Goal: Book appointment/travel/reservation

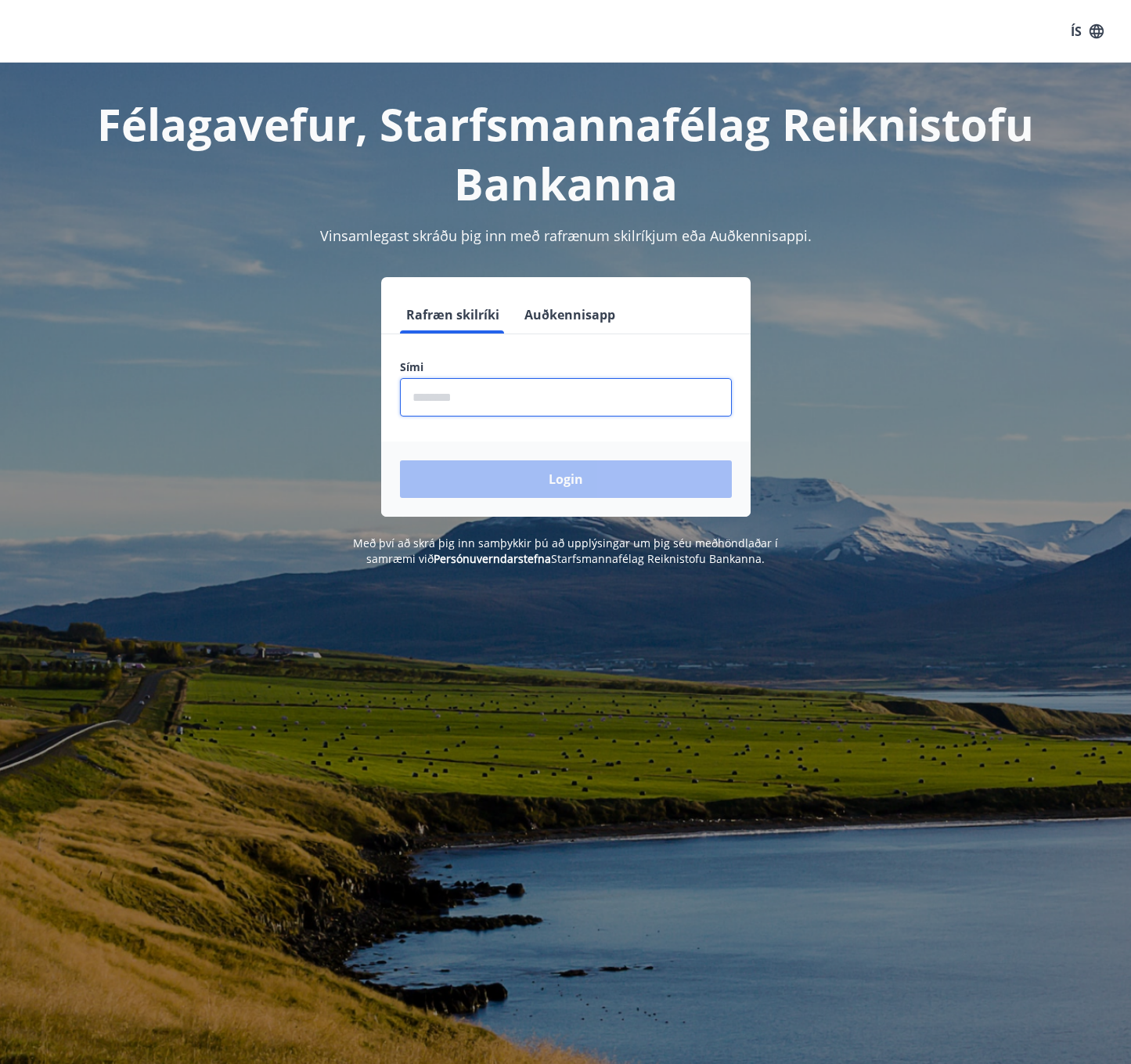
click at [466, 405] on input "phone" at bounding box center [566, 397] width 332 height 38
type input "********"
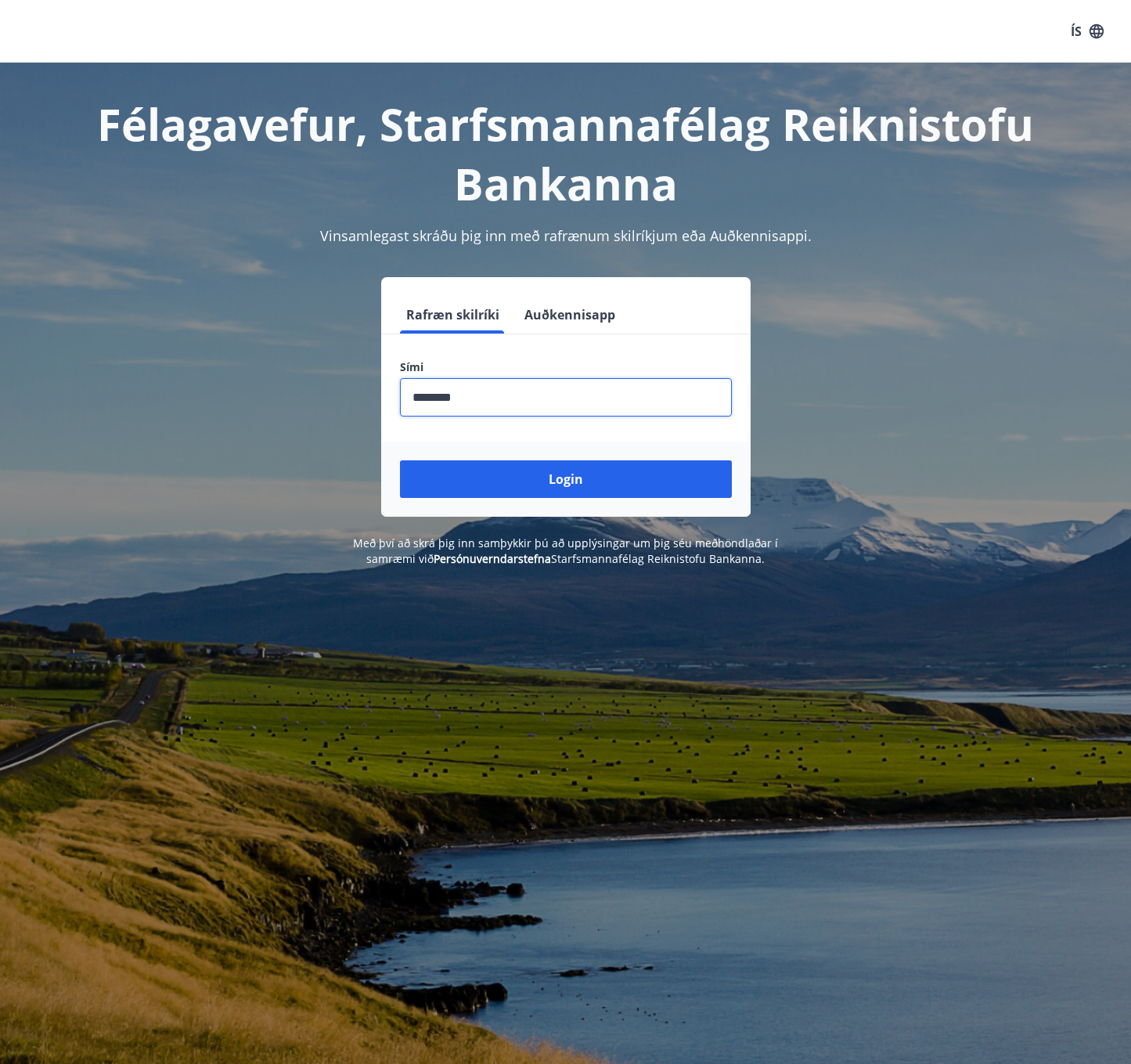
click at [576, 488] on button "Login" at bounding box center [566, 479] width 332 height 38
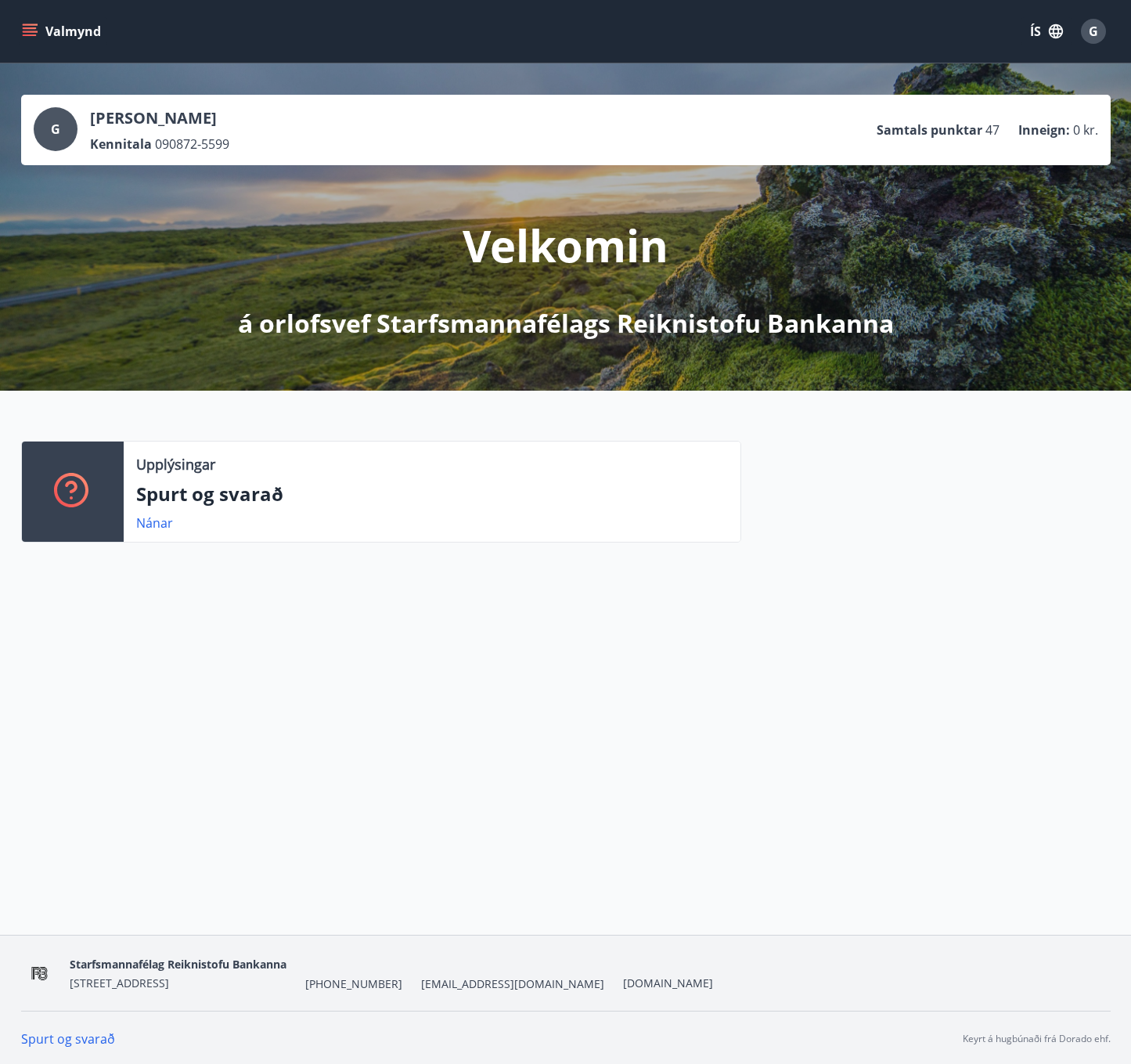
click at [32, 25] on icon "menu" at bounding box center [30, 25] width 17 height 2
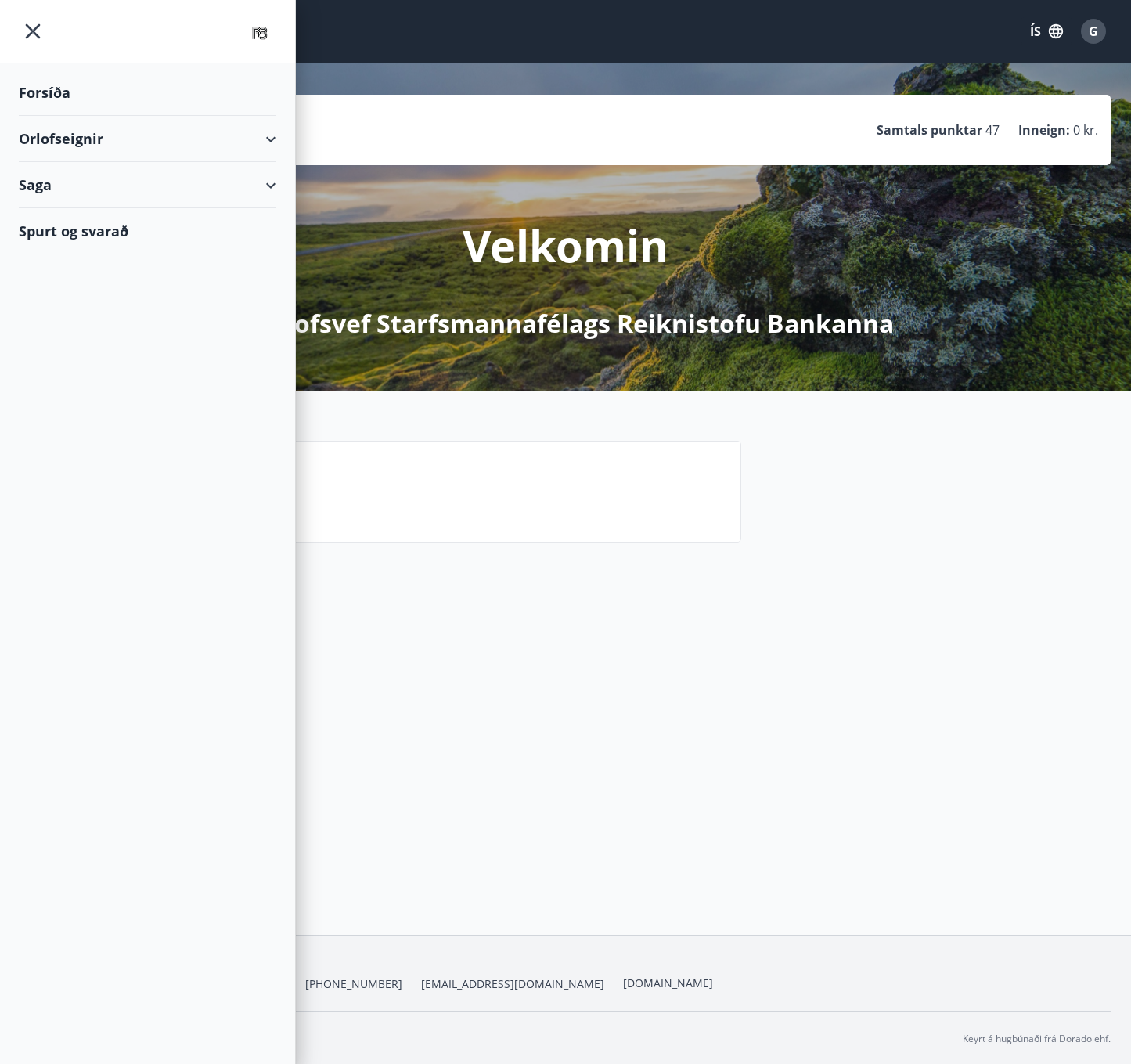
click at [75, 143] on div "Orlofseignir" at bounding box center [147, 139] width 257 height 46
click at [73, 175] on div "Framboð" at bounding box center [147, 178] width 232 height 33
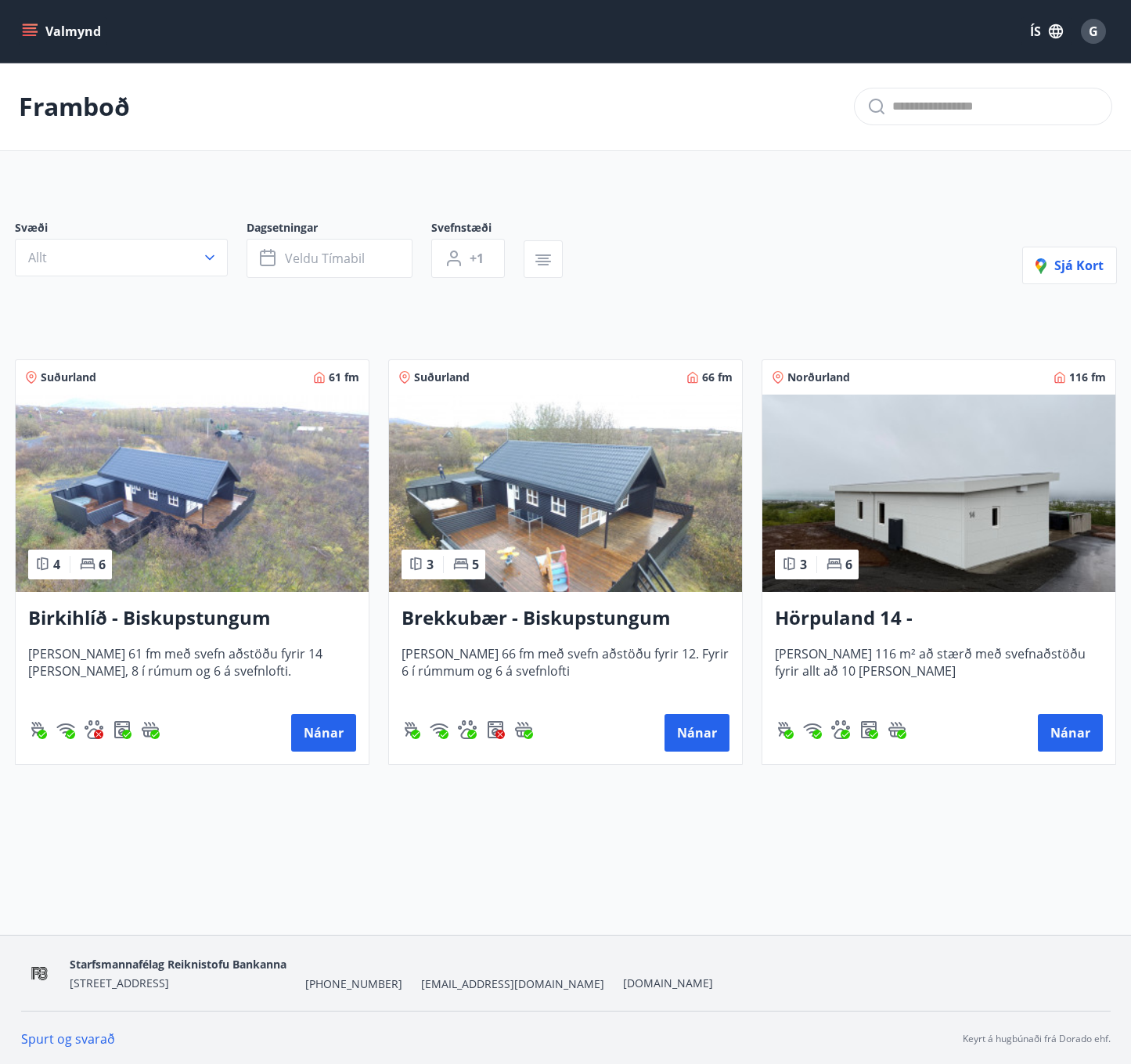
click at [1029, 533] on img at bounding box center [939, 493] width 353 height 197
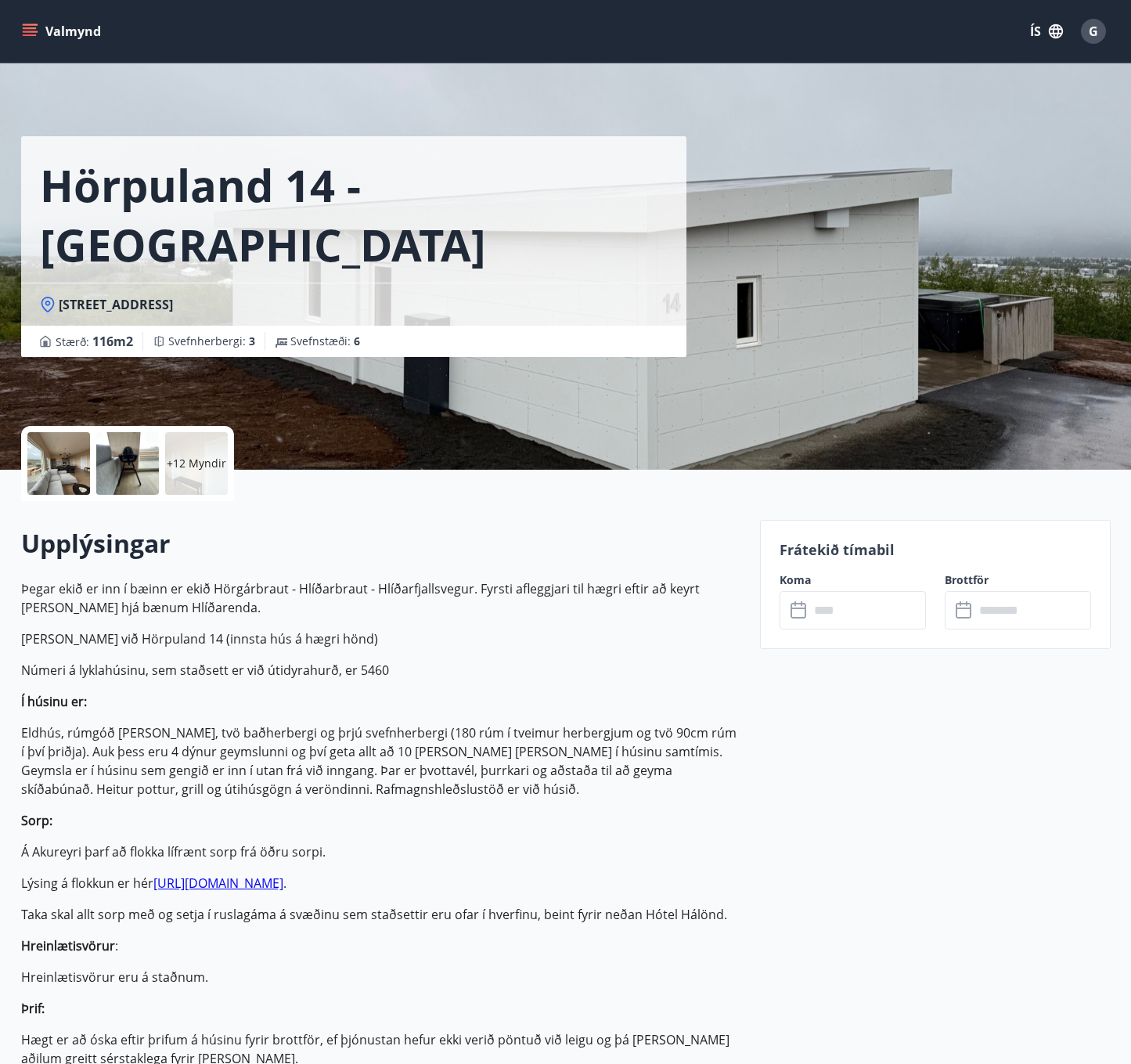
click at [29, 29] on icon "menu" at bounding box center [30, 31] width 16 height 16
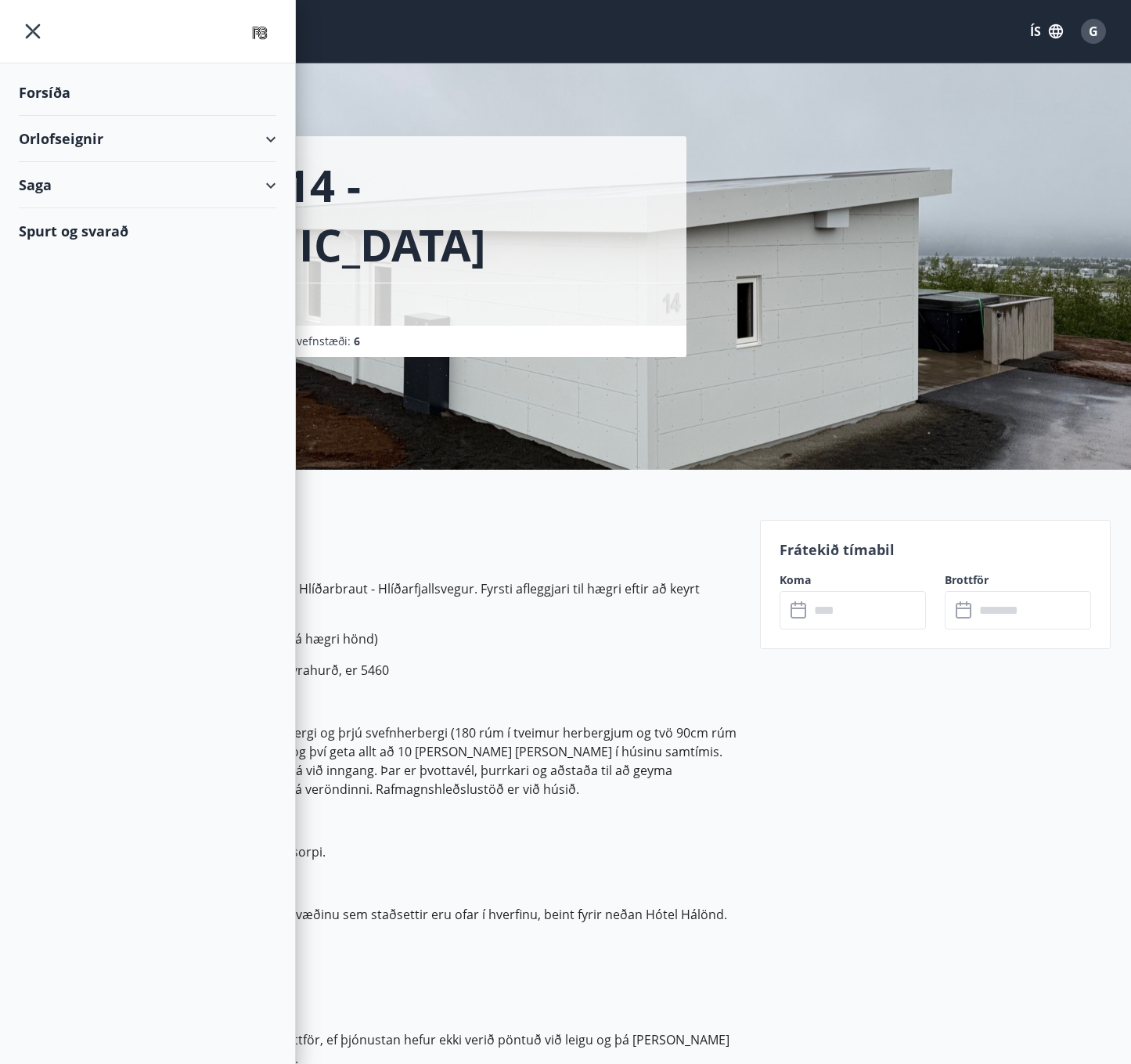
click at [67, 140] on div "Orlofseignir" at bounding box center [147, 139] width 257 height 46
click at [61, 177] on div "Framboð" at bounding box center [147, 178] width 232 height 33
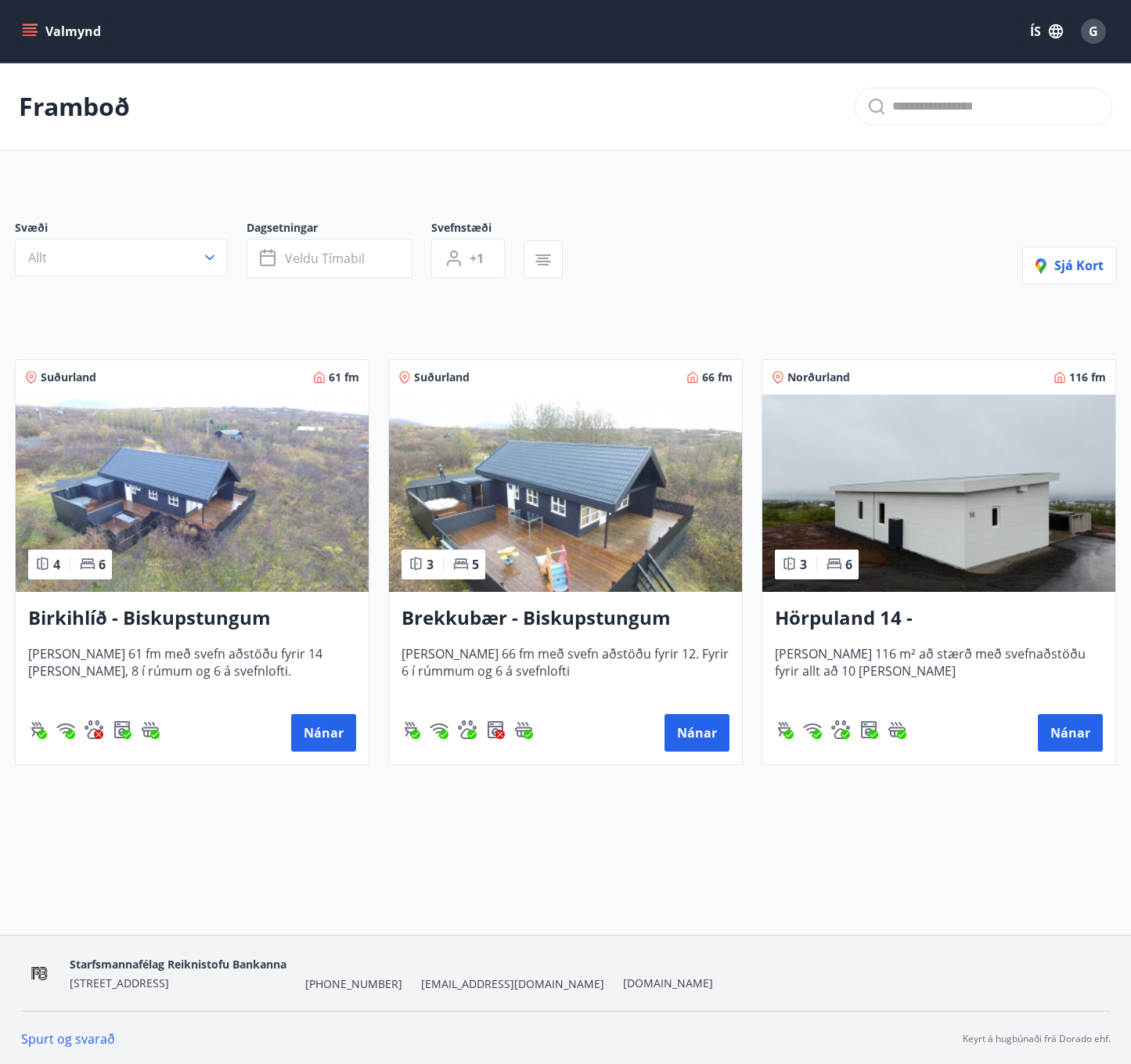
click at [80, 35] on button "Valmynd" at bounding box center [63, 31] width 88 height 29
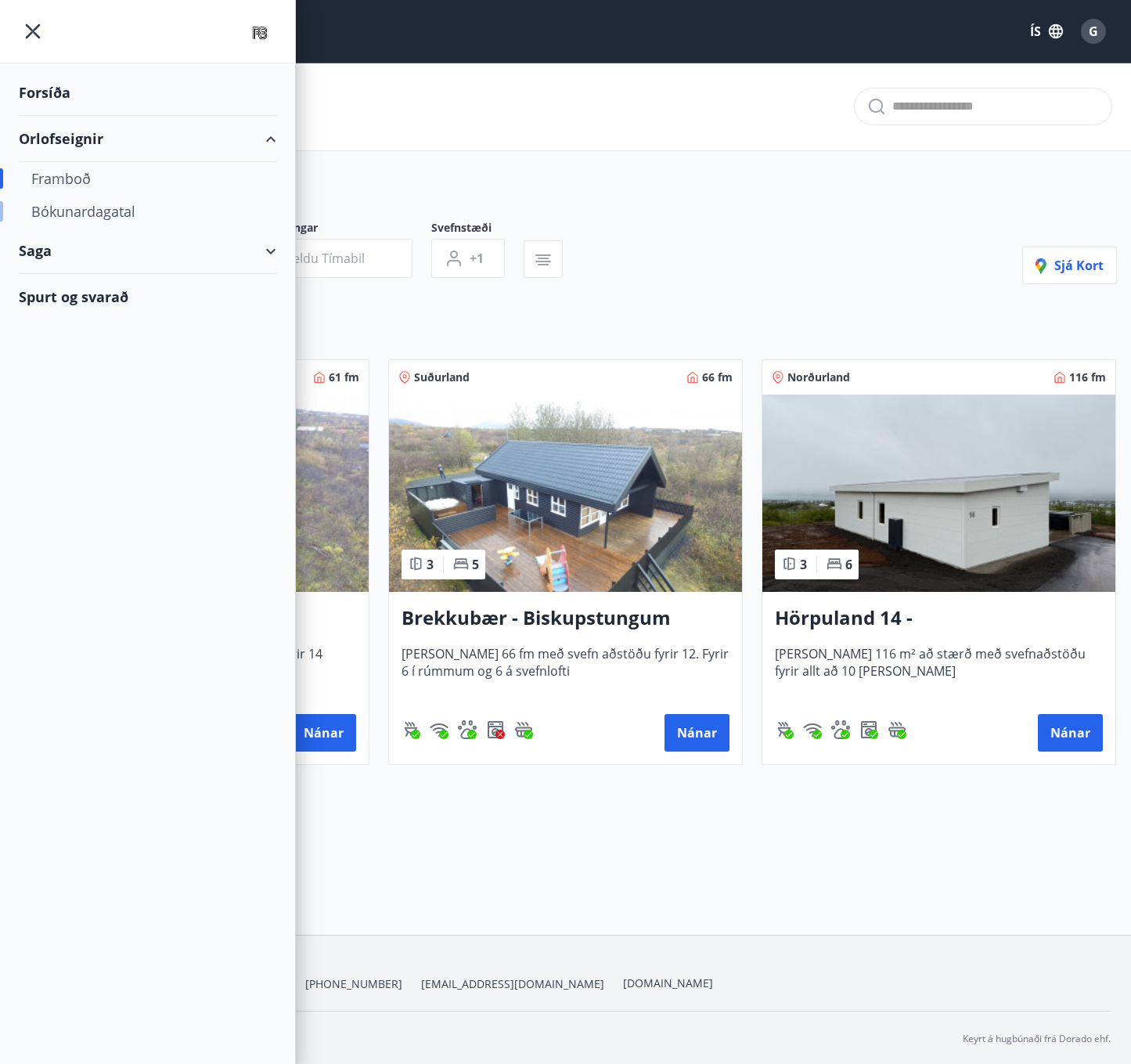
click at [85, 214] on div "Bókunardagatal" at bounding box center [147, 211] width 232 height 33
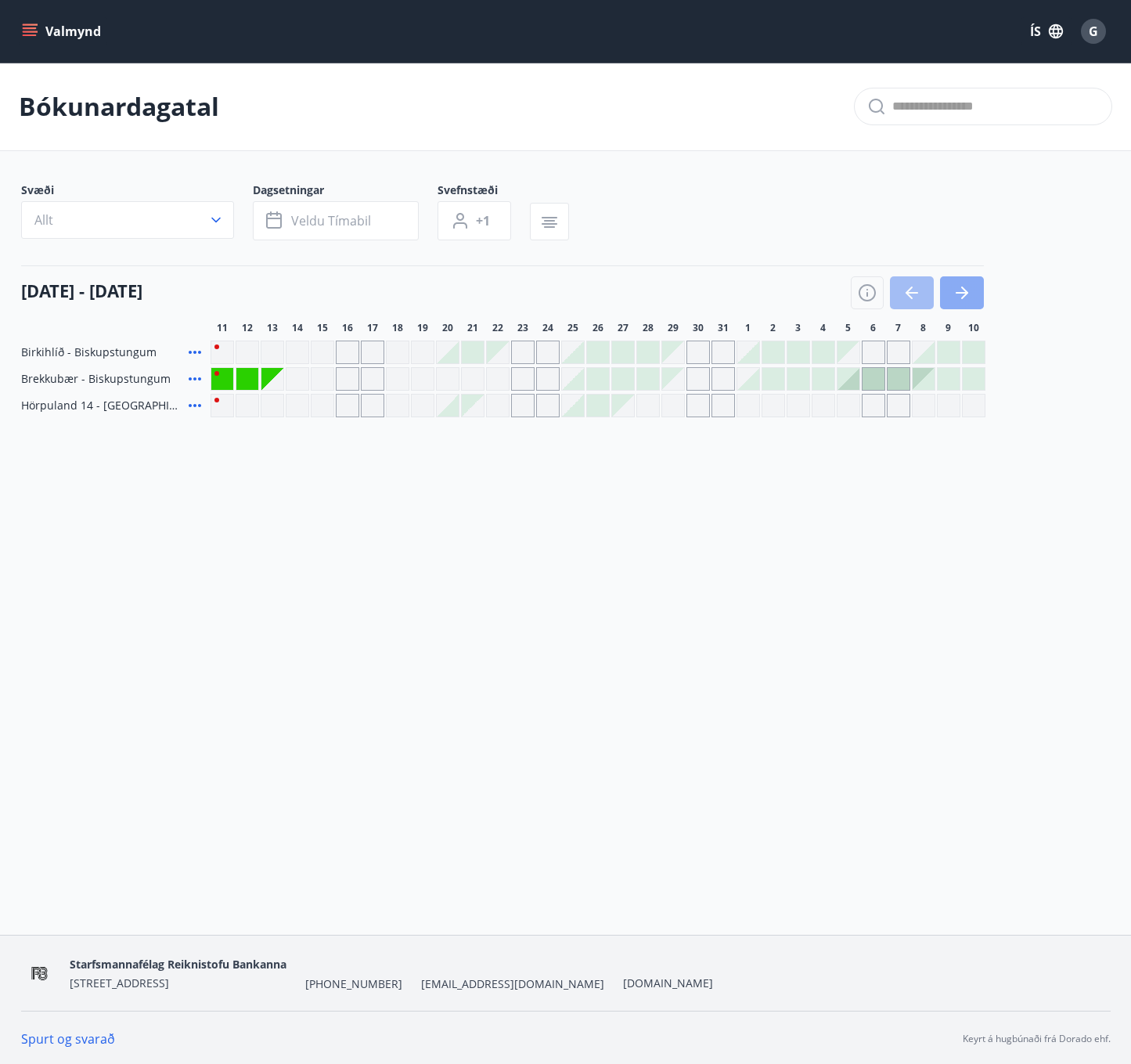
click at [971, 288] on icon "button" at bounding box center [961, 292] width 19 height 19
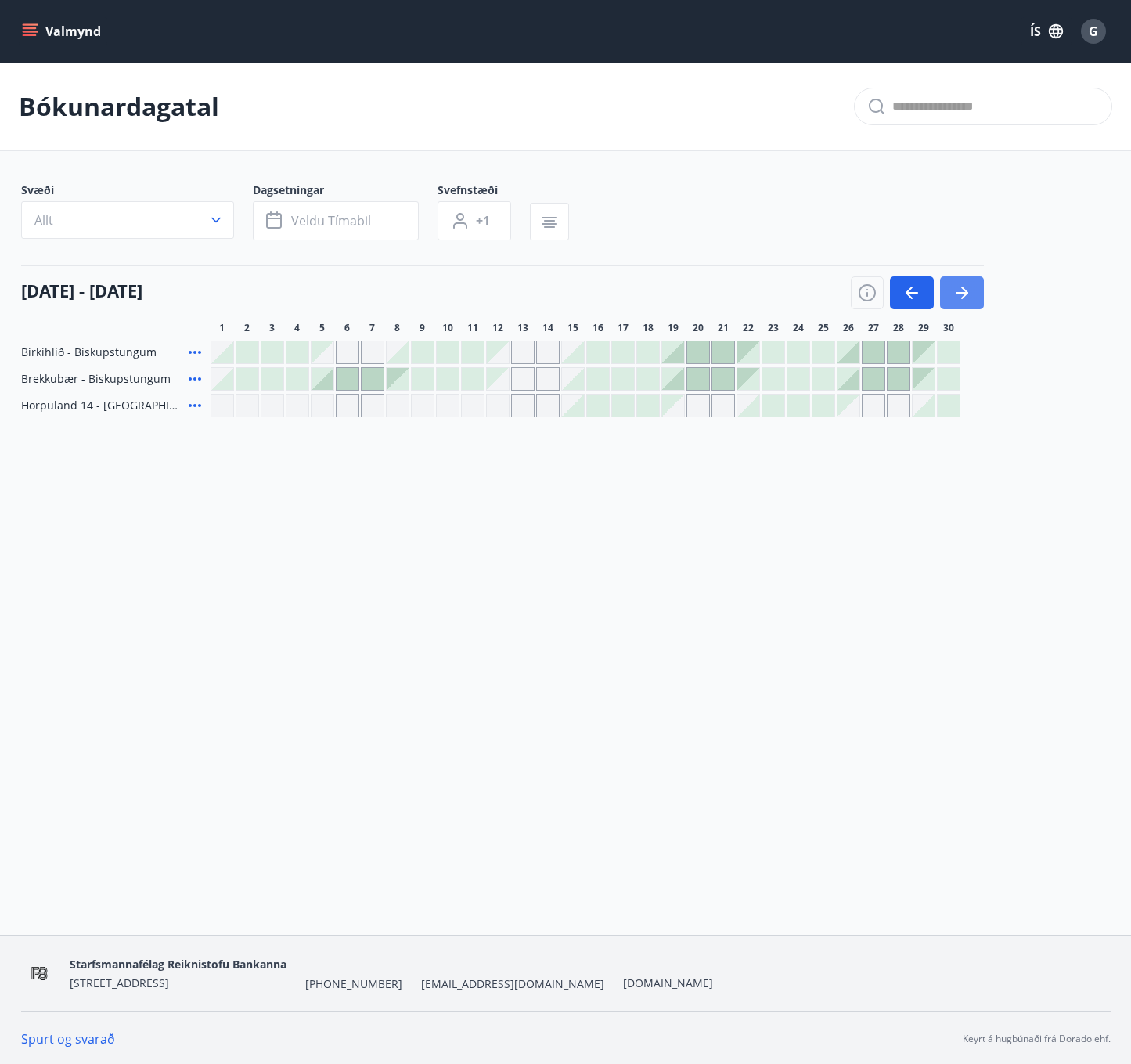
click at [971, 288] on icon "button" at bounding box center [961, 292] width 19 height 19
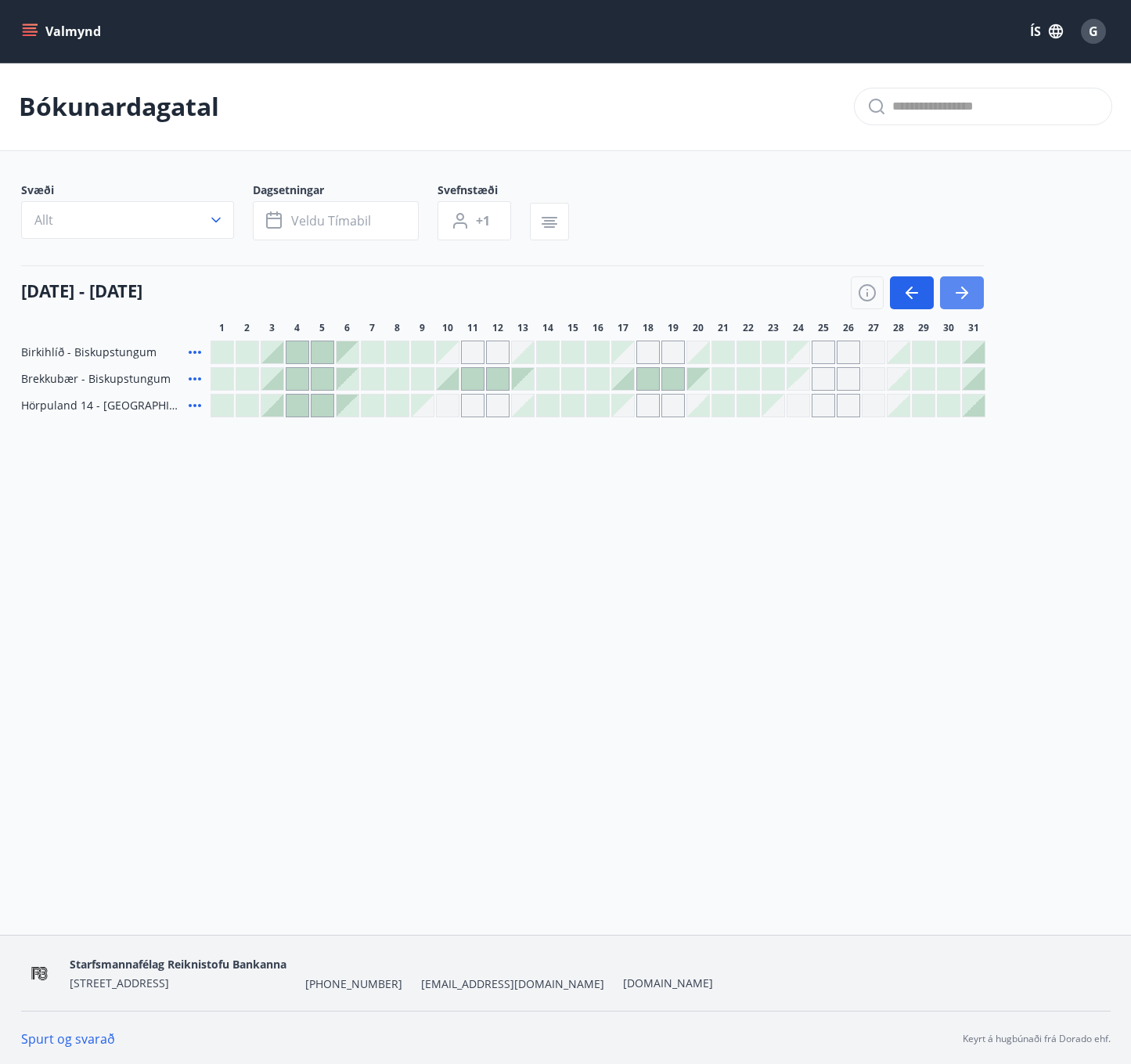
click at [971, 288] on icon "button" at bounding box center [961, 292] width 19 height 19
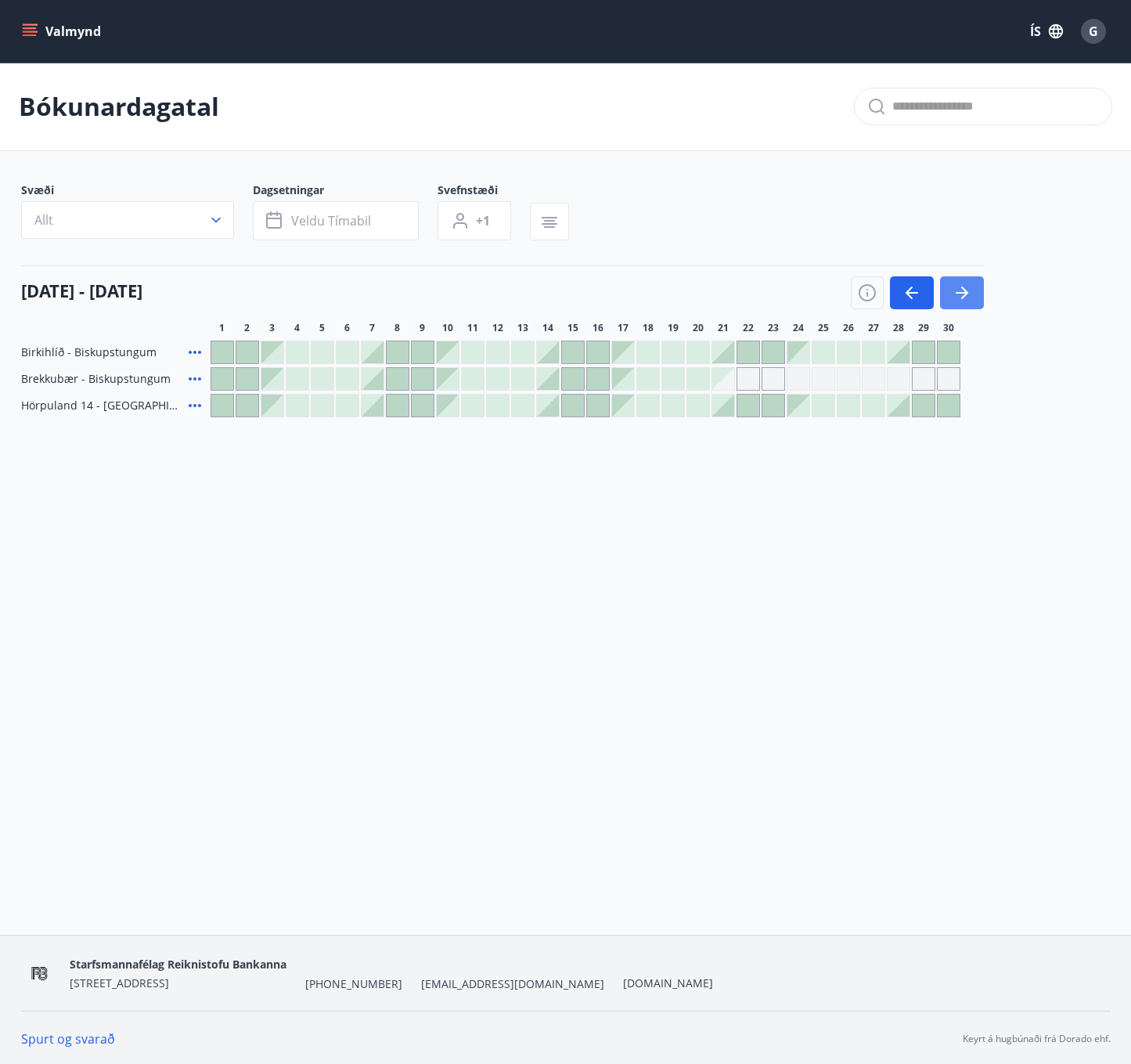
click at [971, 288] on icon "button" at bounding box center [961, 292] width 19 height 19
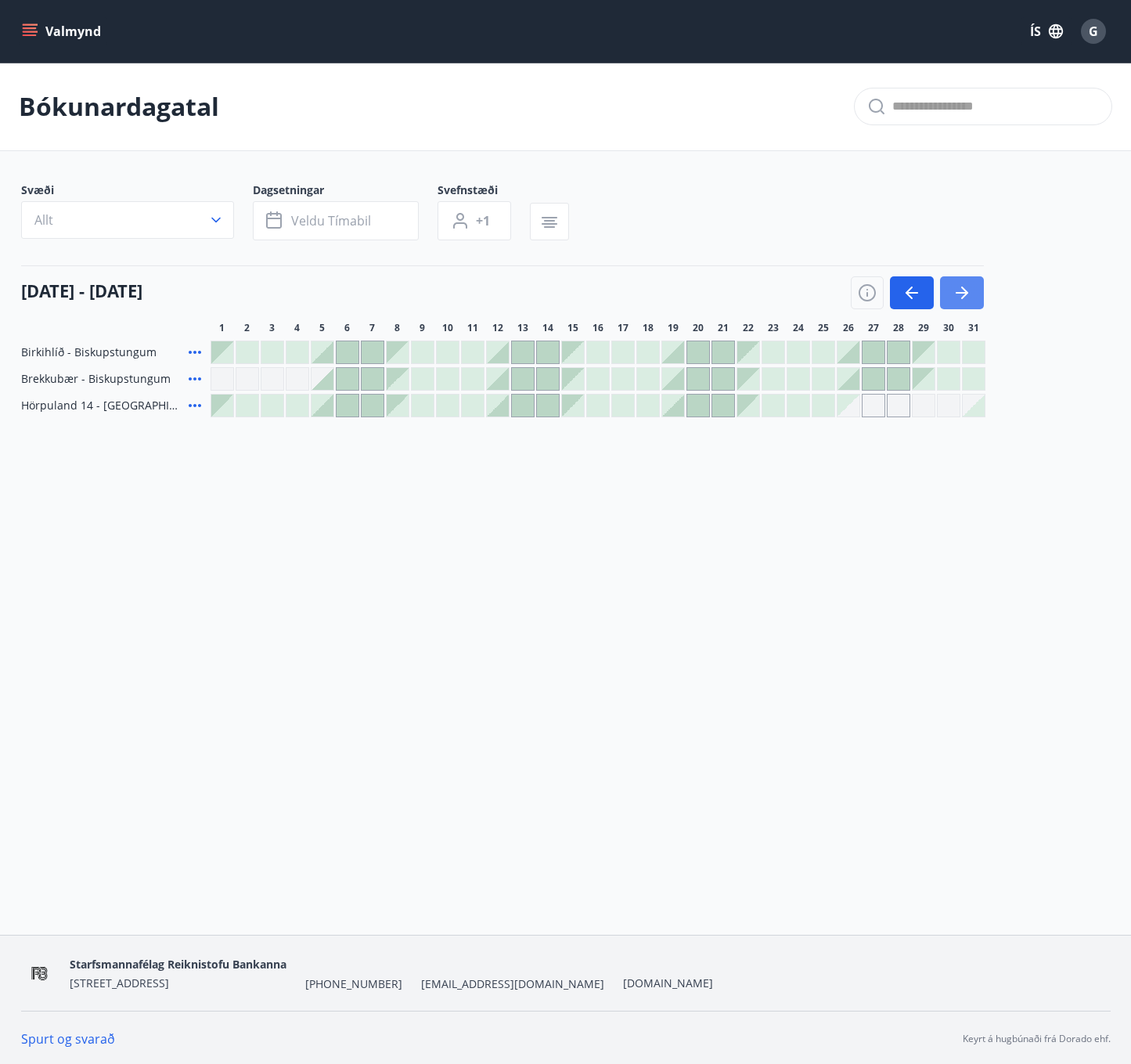
click at [971, 288] on icon "button" at bounding box center [961, 292] width 19 height 19
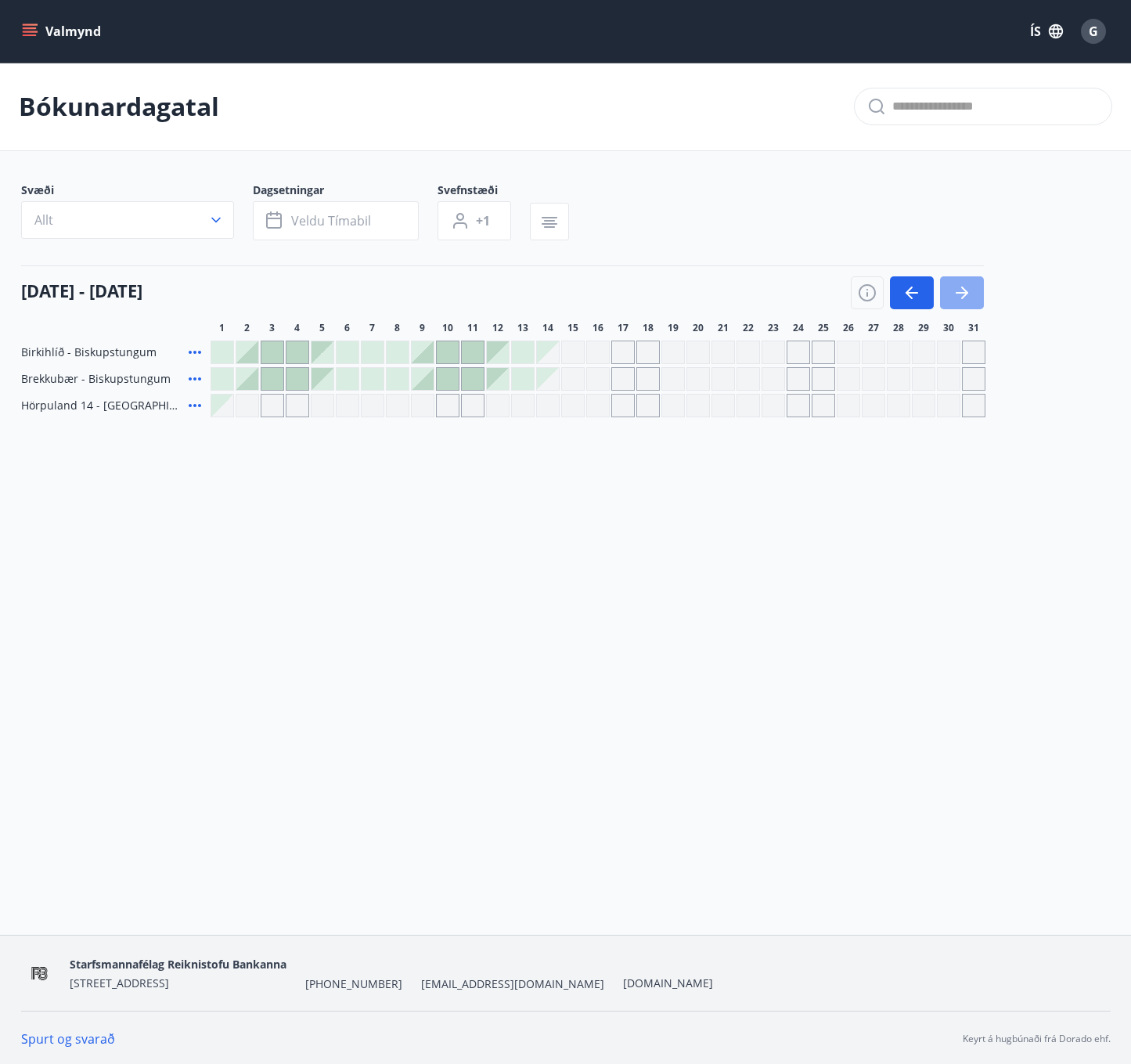
click at [971, 288] on icon "button" at bounding box center [961, 292] width 19 height 19
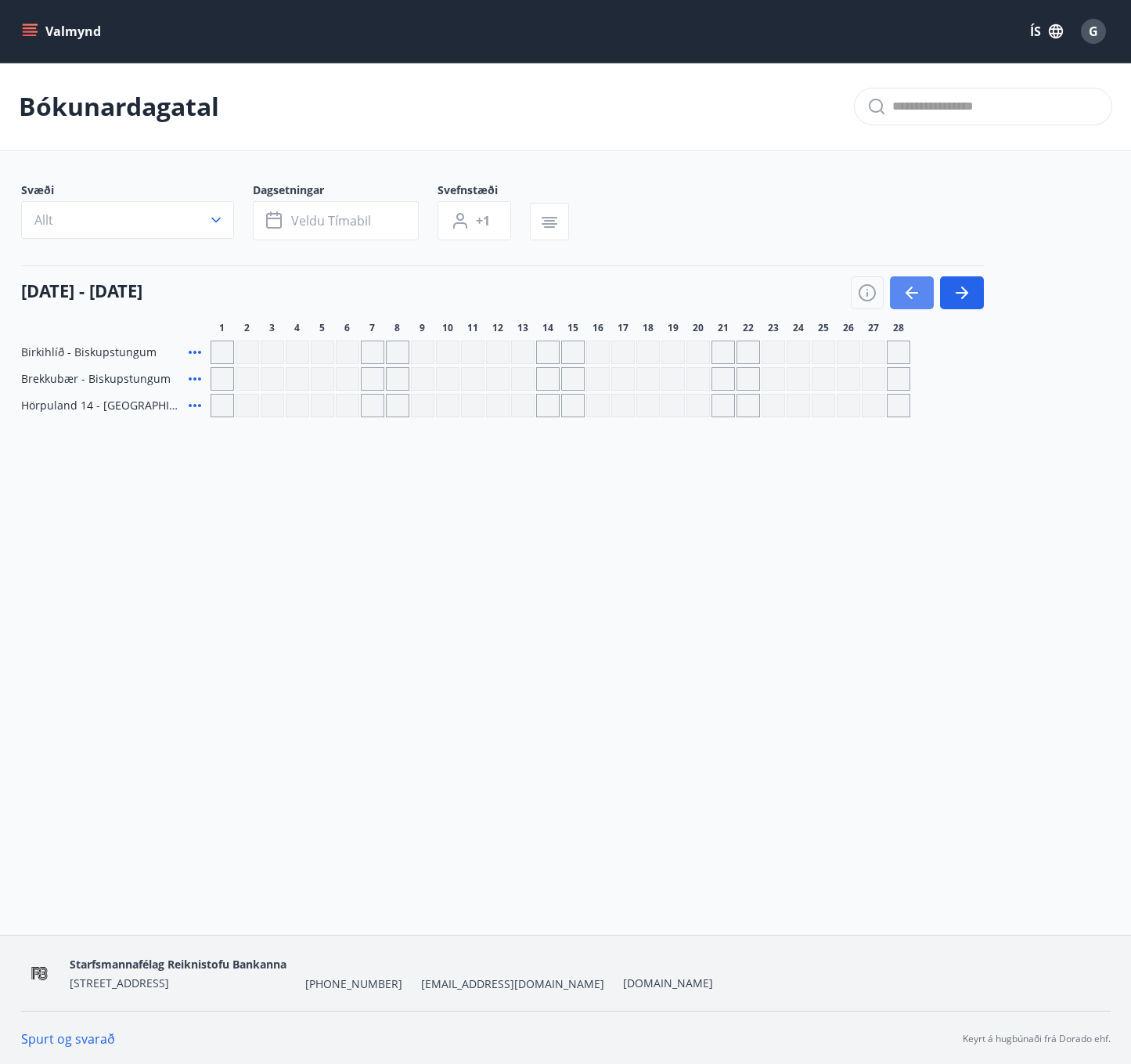
click at [902, 288] on icon "button" at bounding box center [911, 292] width 19 height 19
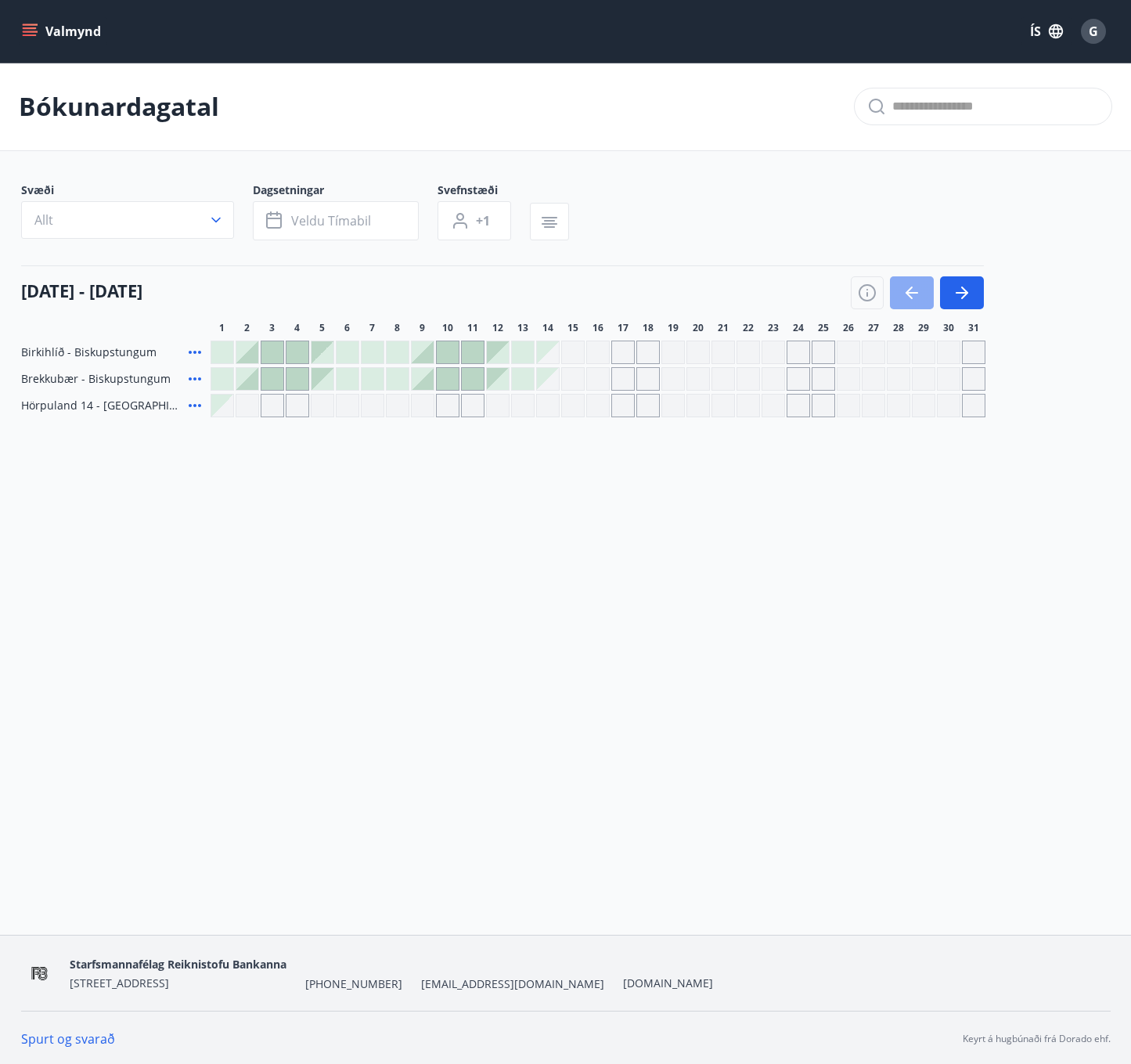
click at [902, 289] on icon "button" at bounding box center [911, 292] width 19 height 19
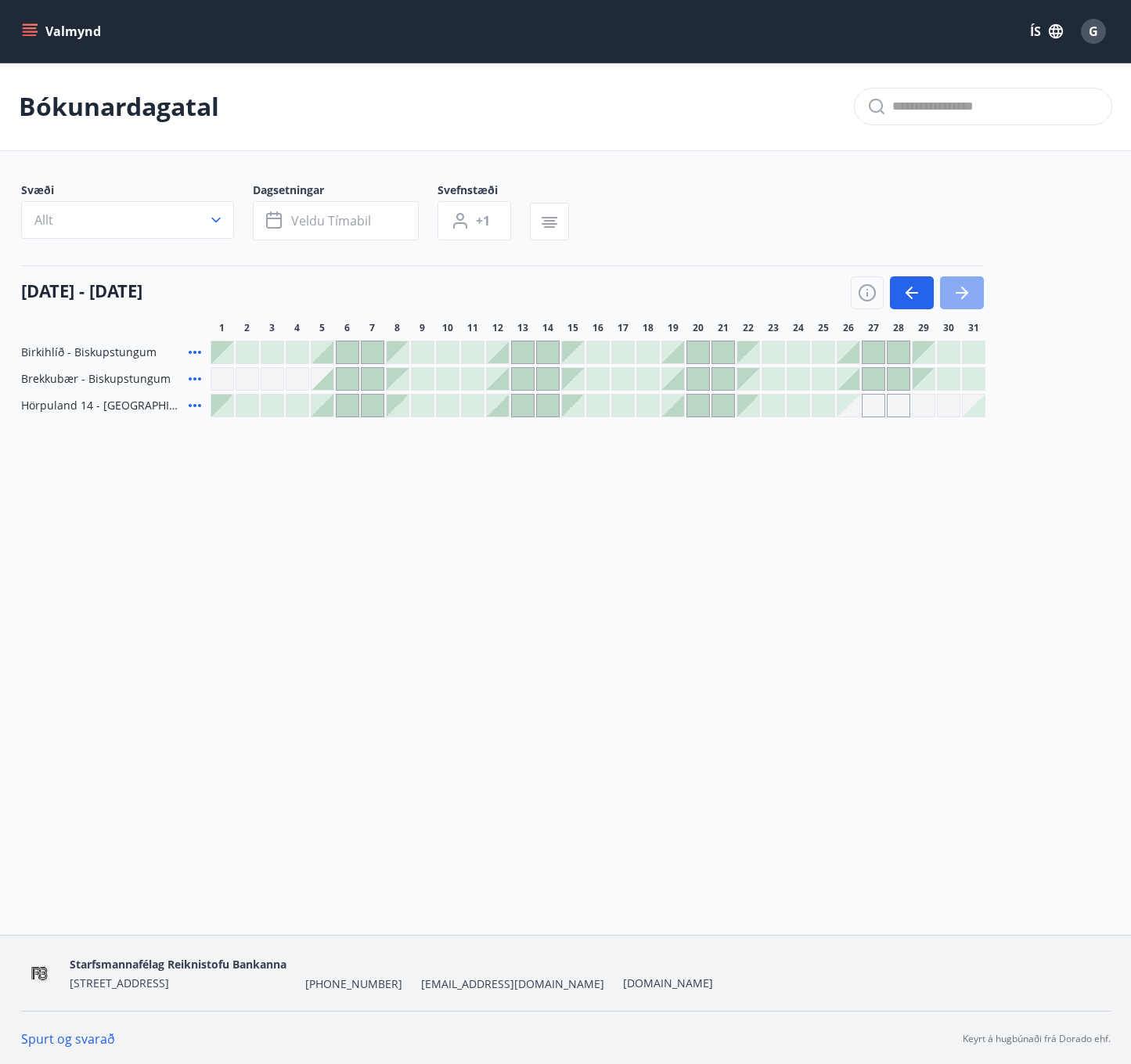
click at [973, 293] on button "button" at bounding box center [961, 292] width 44 height 33
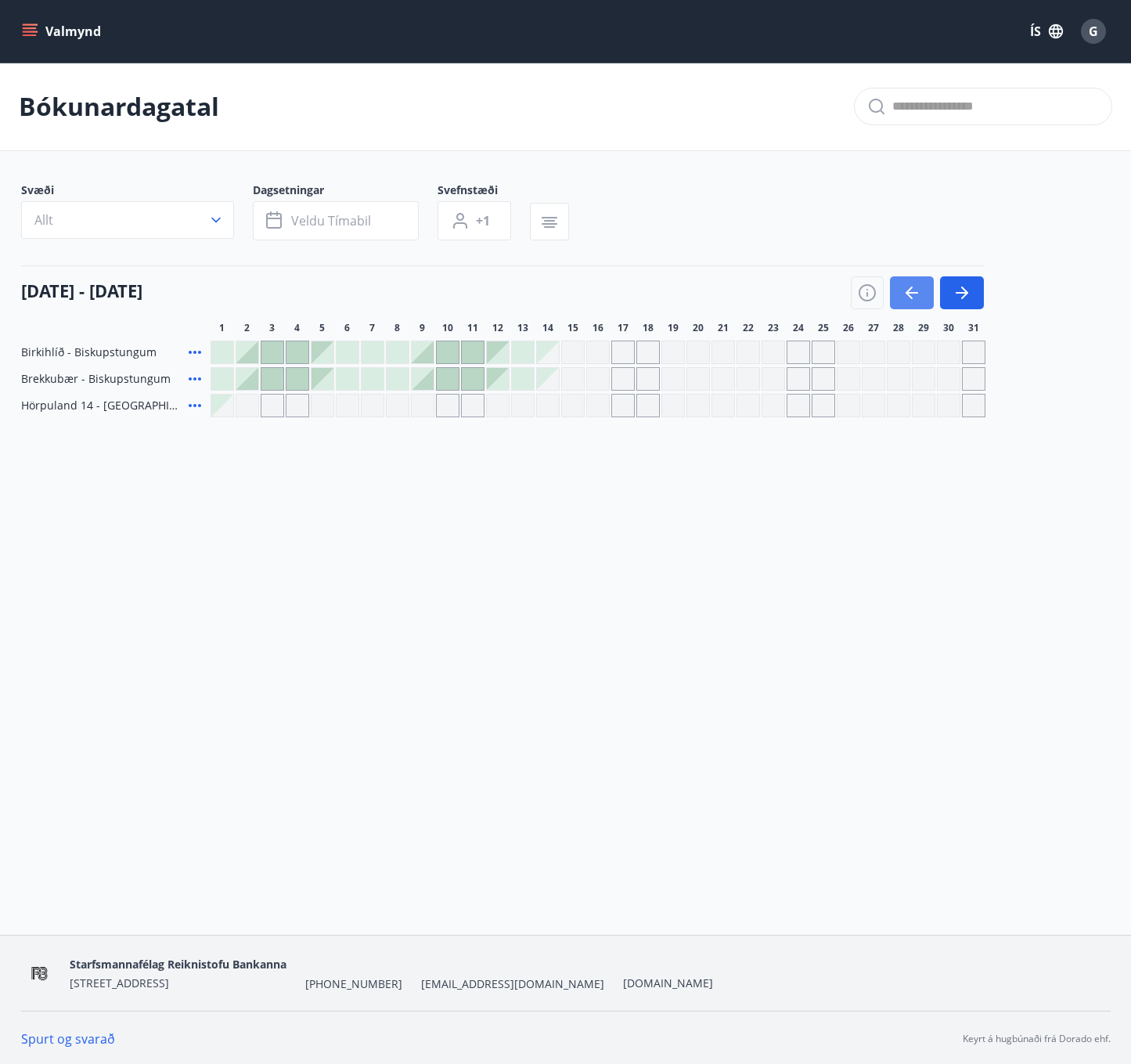
click at [911, 294] on icon "button" at bounding box center [912, 293] width 13 height 2
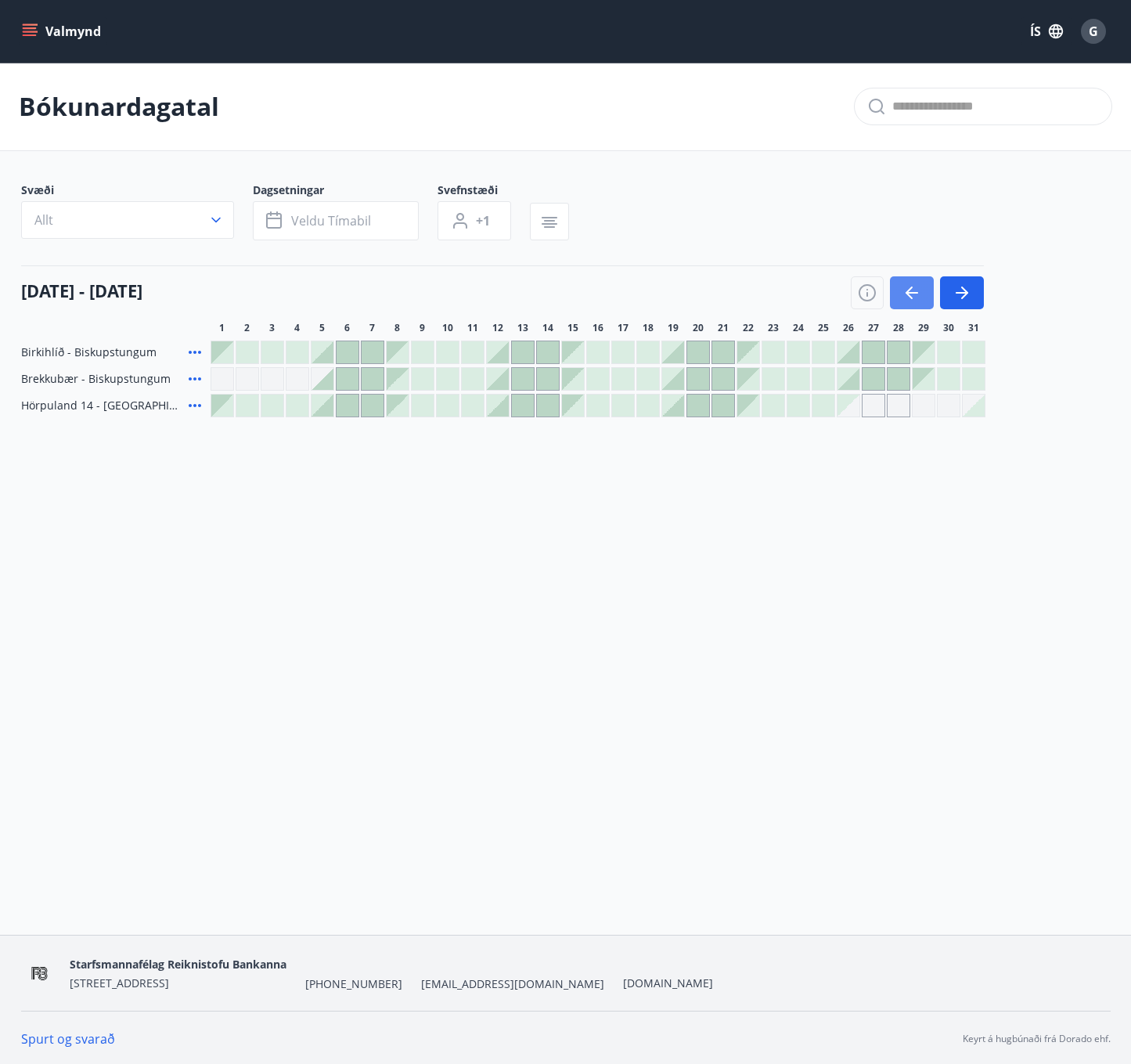
click at [911, 294] on icon "button" at bounding box center [912, 293] width 13 height 2
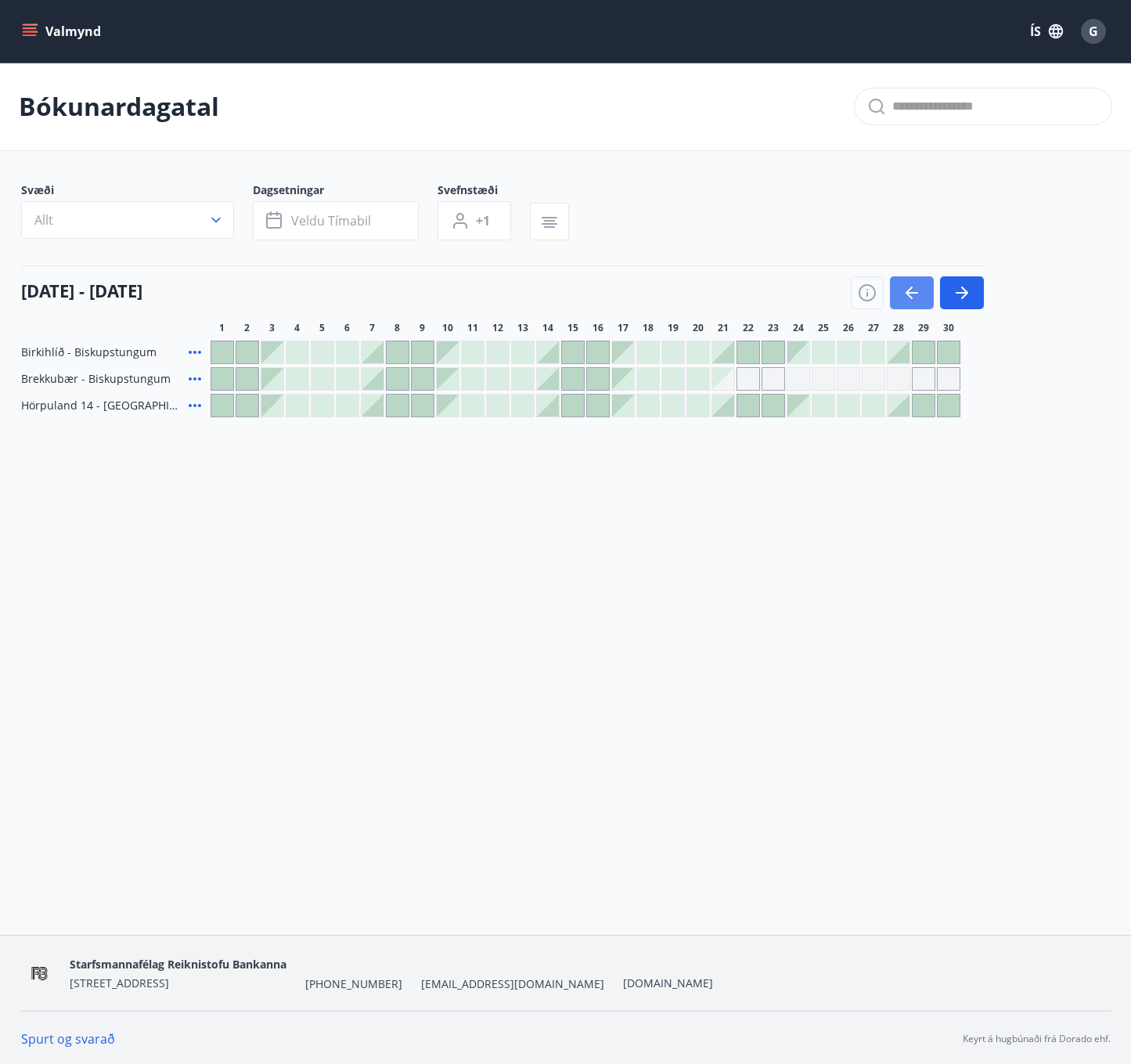
click at [911, 294] on icon "button" at bounding box center [912, 293] width 13 height 2
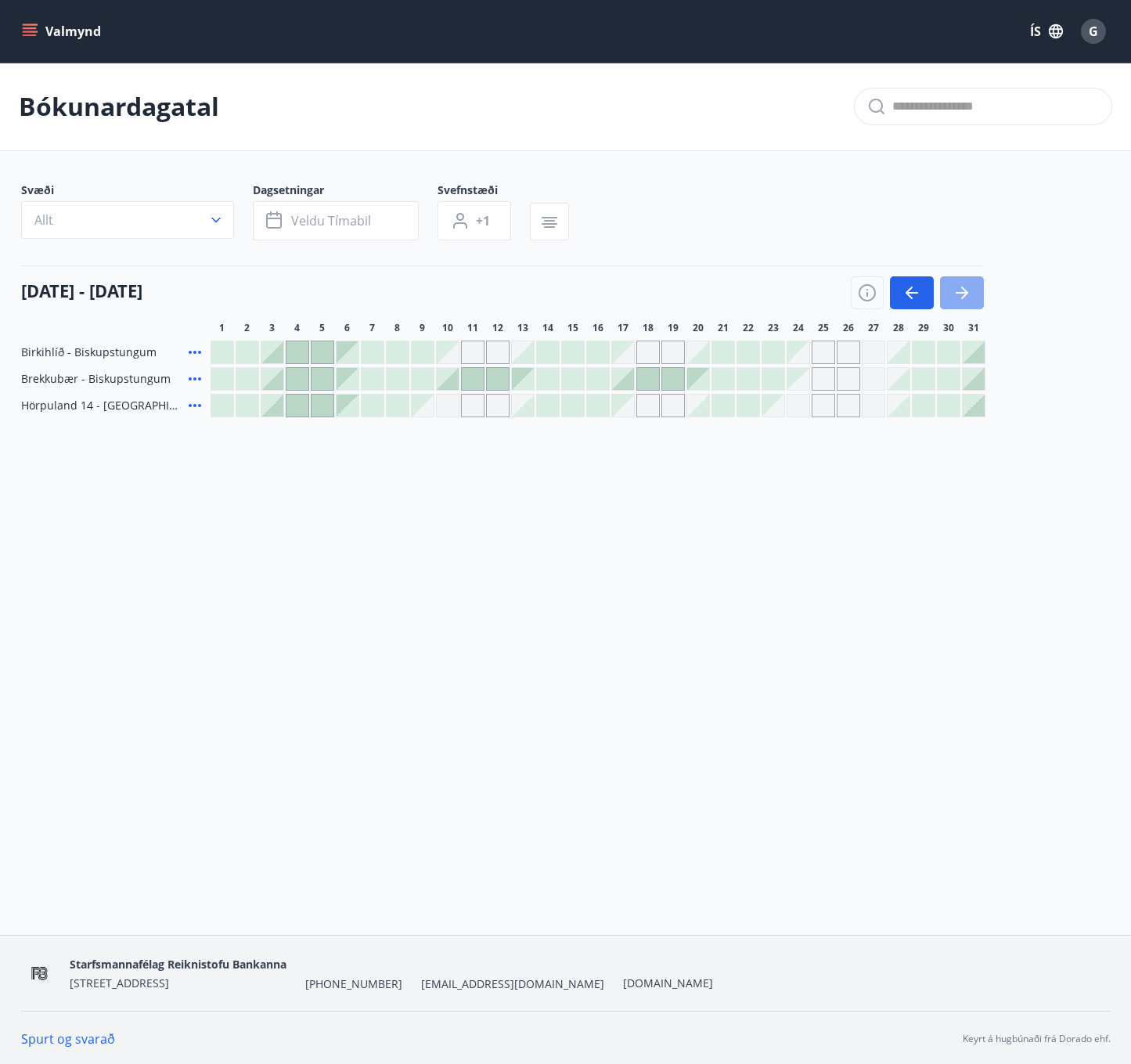
click at [977, 301] on button "button" at bounding box center [961, 292] width 44 height 33
